Goal: Information Seeking & Learning: Learn about a topic

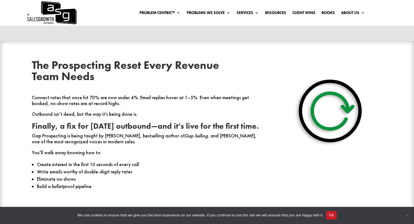
scroll to position [204, 0]
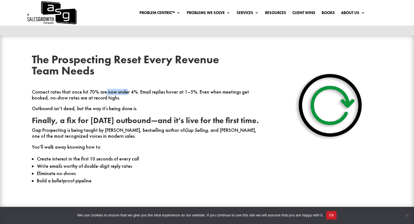
drag, startPoint x: 101, startPoint y: 91, endPoint x: 123, endPoint y: 94, distance: 22.2
click at [123, 94] on p "Connect rates that once hit 70% are now under 4%. Email replies hover at 1–5%. …" at bounding box center [145, 97] width 227 height 17
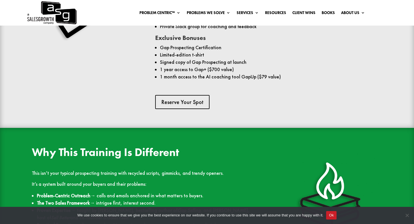
scroll to position [502, 0]
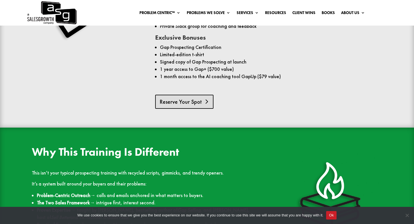
click at [174, 109] on link "Reserve Your Spot" at bounding box center [184, 102] width 58 height 14
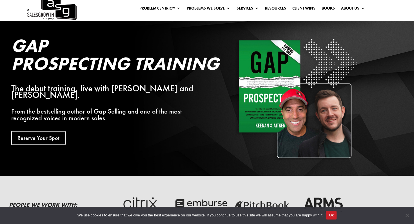
scroll to position [0, 0]
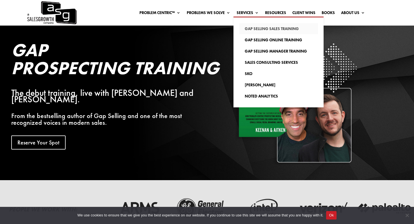
click at [259, 28] on link "Gap Selling Sales Training" at bounding box center [278, 28] width 79 height 11
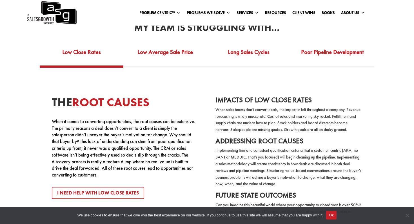
scroll to position [890, 0]
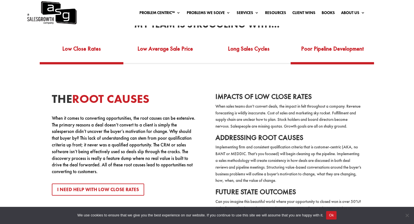
click at [310, 48] on link "Poor Pipeline Development" at bounding box center [332, 52] width 84 height 19
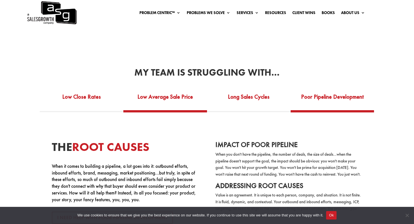
scroll to position [844, 0]
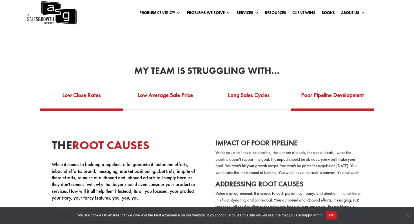
click at [79, 94] on link "Low Close Rates" at bounding box center [82, 98] width 84 height 19
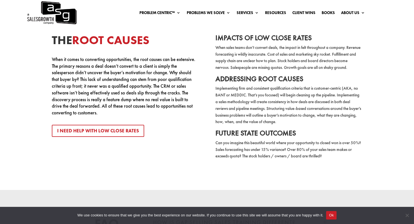
scroll to position [954, 0]
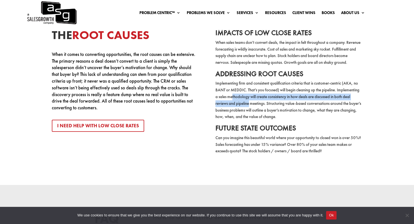
drag, startPoint x: 256, startPoint y: 103, endPoint x: 266, endPoint y: 111, distance: 12.6
click at [266, 111] on p "Implementing firm and consistent qualification criteria that is customer-centri…" at bounding box center [288, 102] width 147 height 44
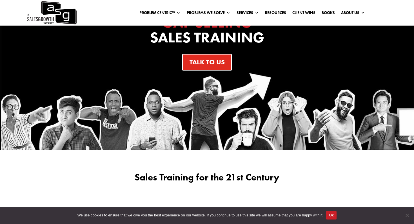
scroll to position [0, 0]
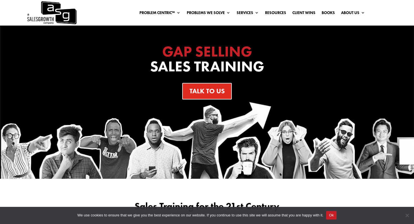
click at [58, 10] on img at bounding box center [51, 13] width 50 height 26
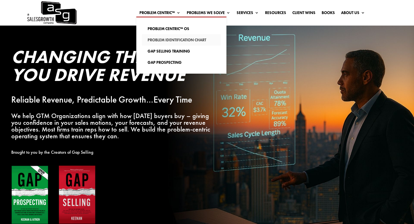
click at [170, 41] on link "Problem Identification Chart" at bounding box center [181, 39] width 79 height 11
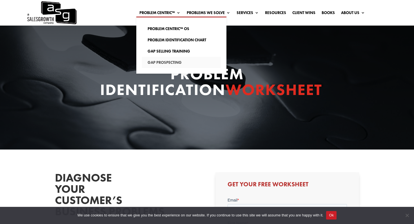
click at [172, 62] on link "Gap Prospecting" at bounding box center [181, 62] width 79 height 11
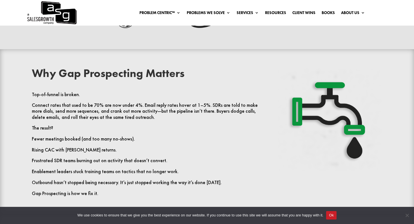
scroll to position [133, 0]
